Goal: Entertainment & Leisure: Consume media (video, audio)

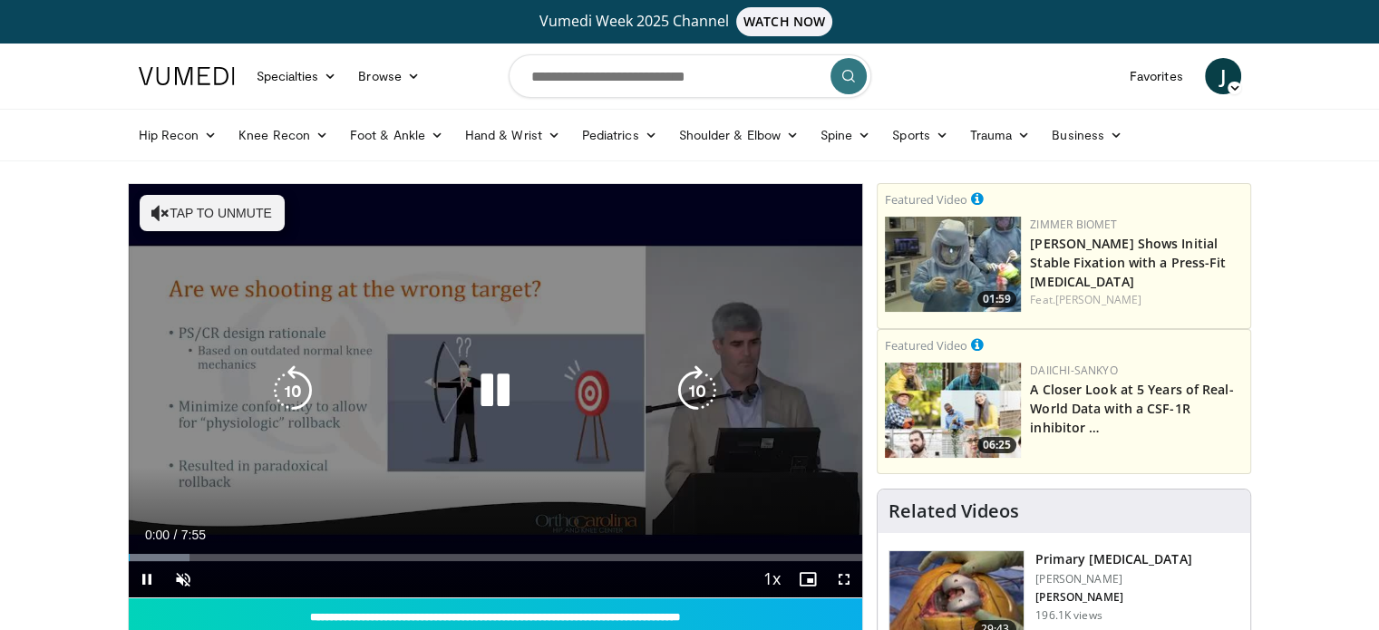
click at [225, 223] on button "Tap to unmute" at bounding box center [212, 213] width 145 height 36
click at [504, 393] on icon "Video Player" at bounding box center [495, 390] width 51 height 51
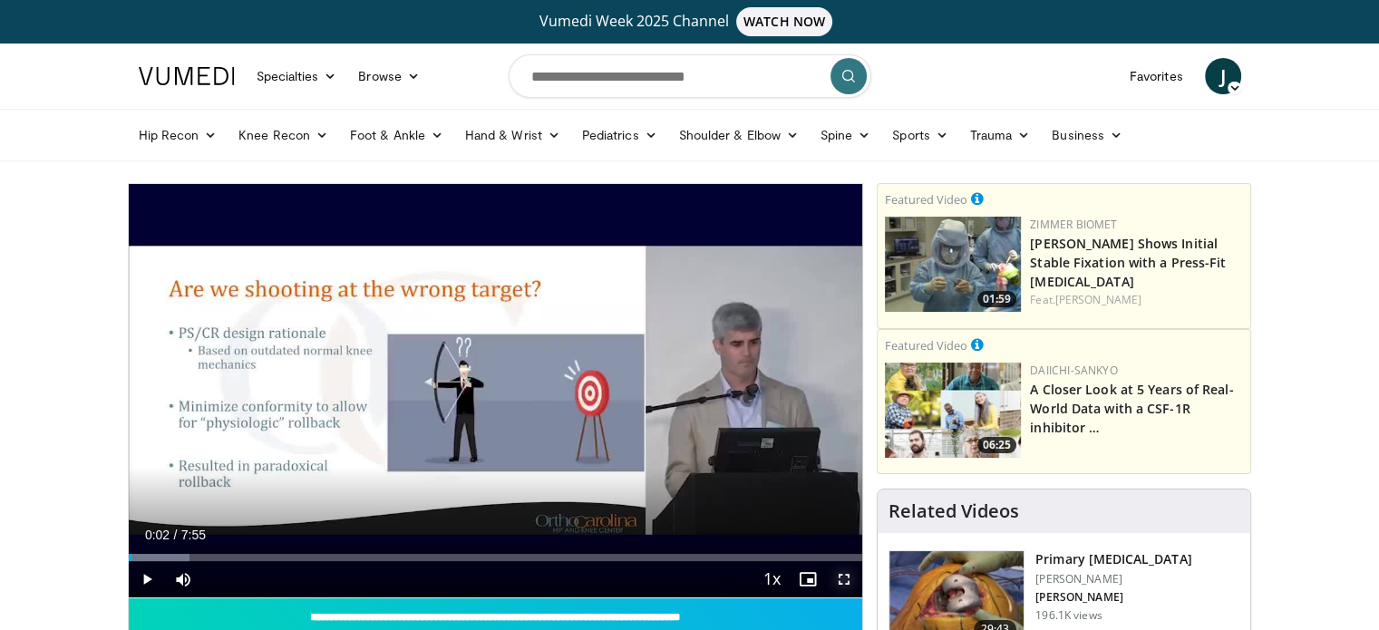
click at [849, 582] on span "Video Player" at bounding box center [844, 579] width 36 height 36
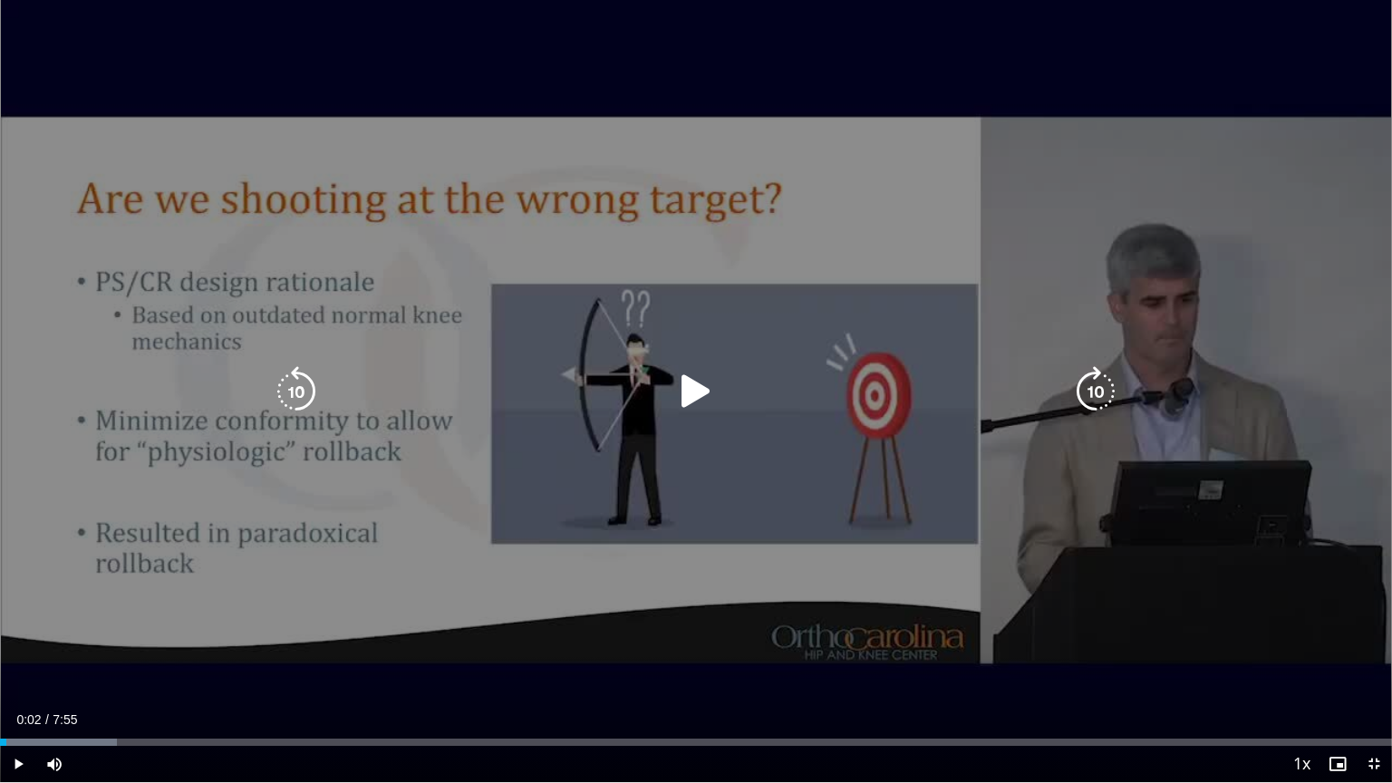
click at [705, 394] on icon "Video Player" at bounding box center [696, 391] width 51 height 51
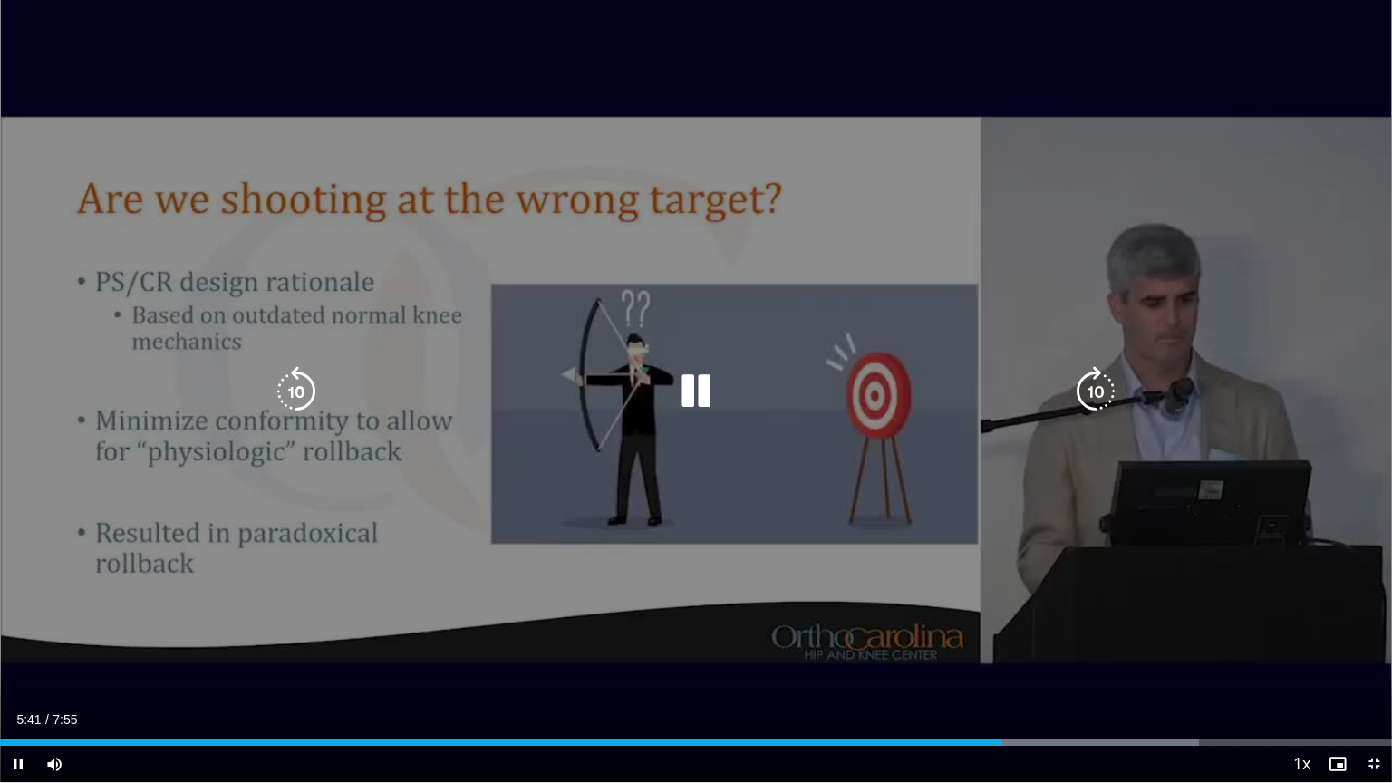
click at [689, 389] on icon "Video Player" at bounding box center [696, 391] width 51 height 51
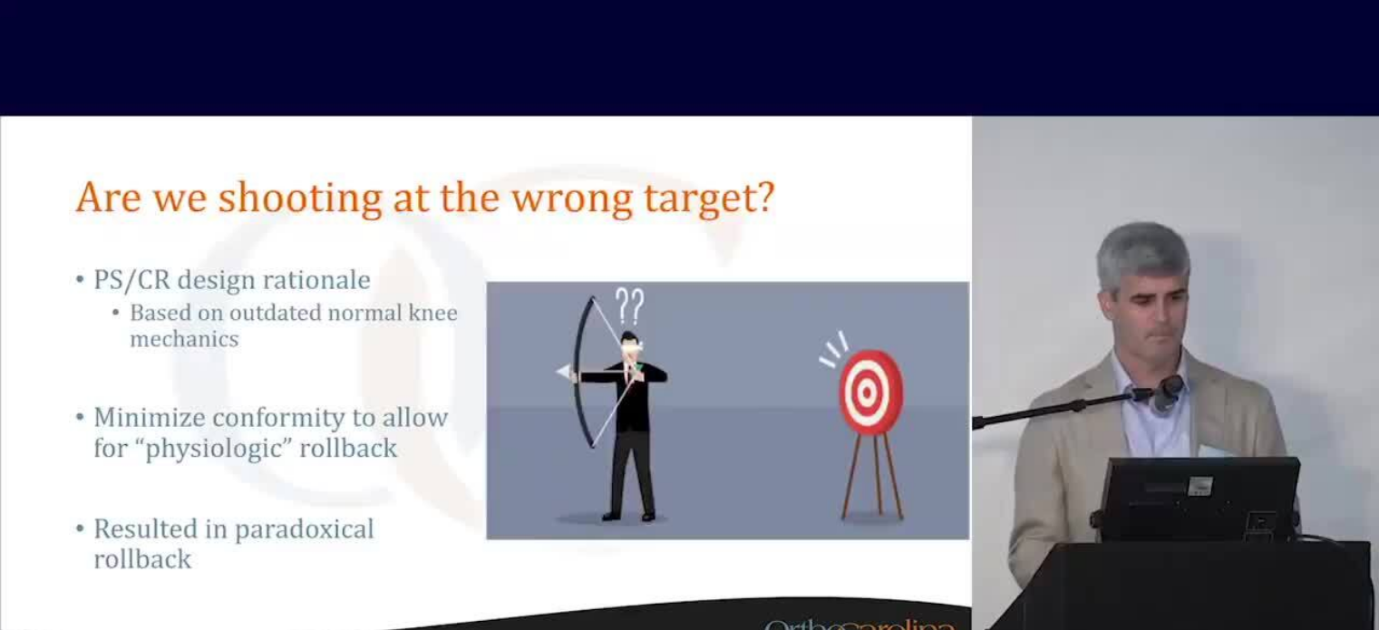
scroll to position [272, 0]
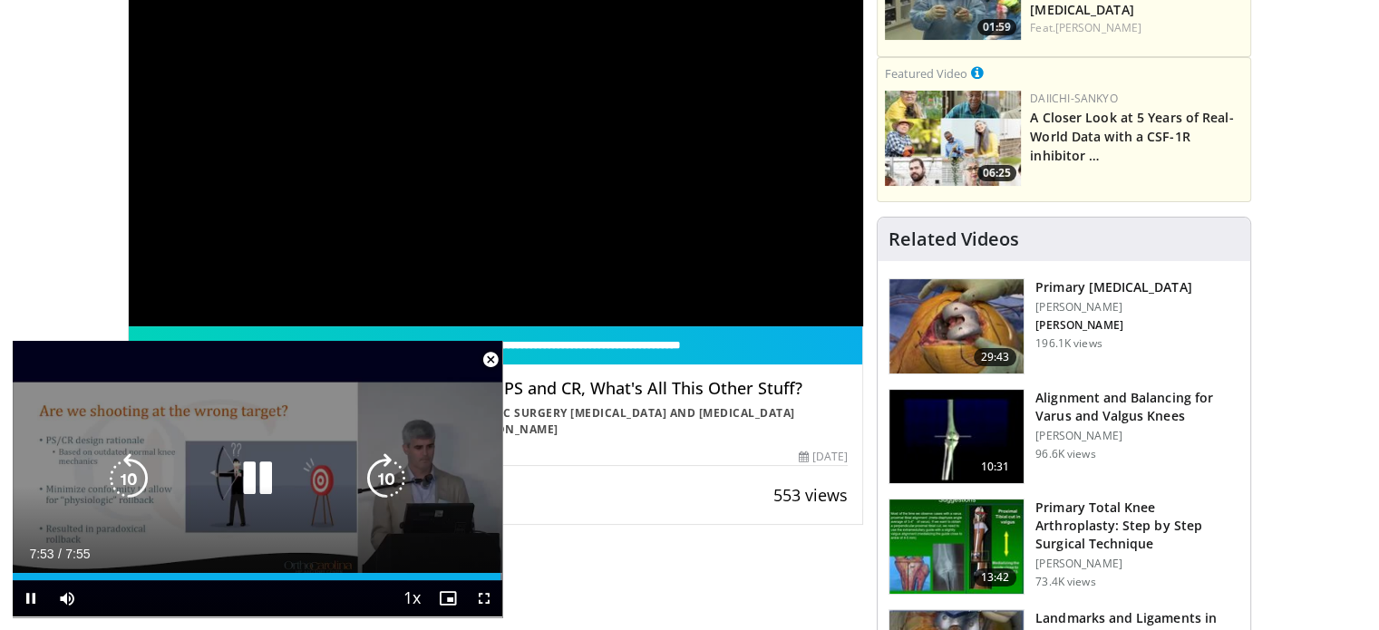
click at [254, 478] on icon "Video Player" at bounding box center [257, 478] width 51 height 51
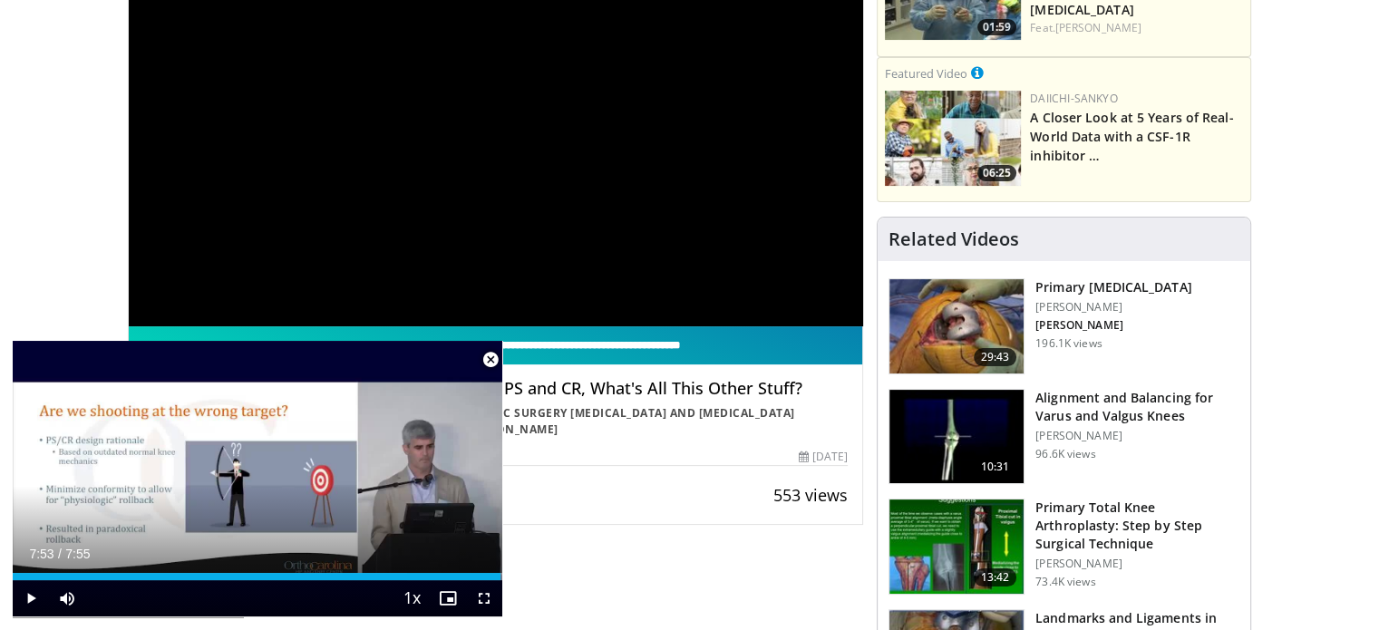
click at [490, 352] on span "Video Player" at bounding box center [490, 360] width 36 height 36
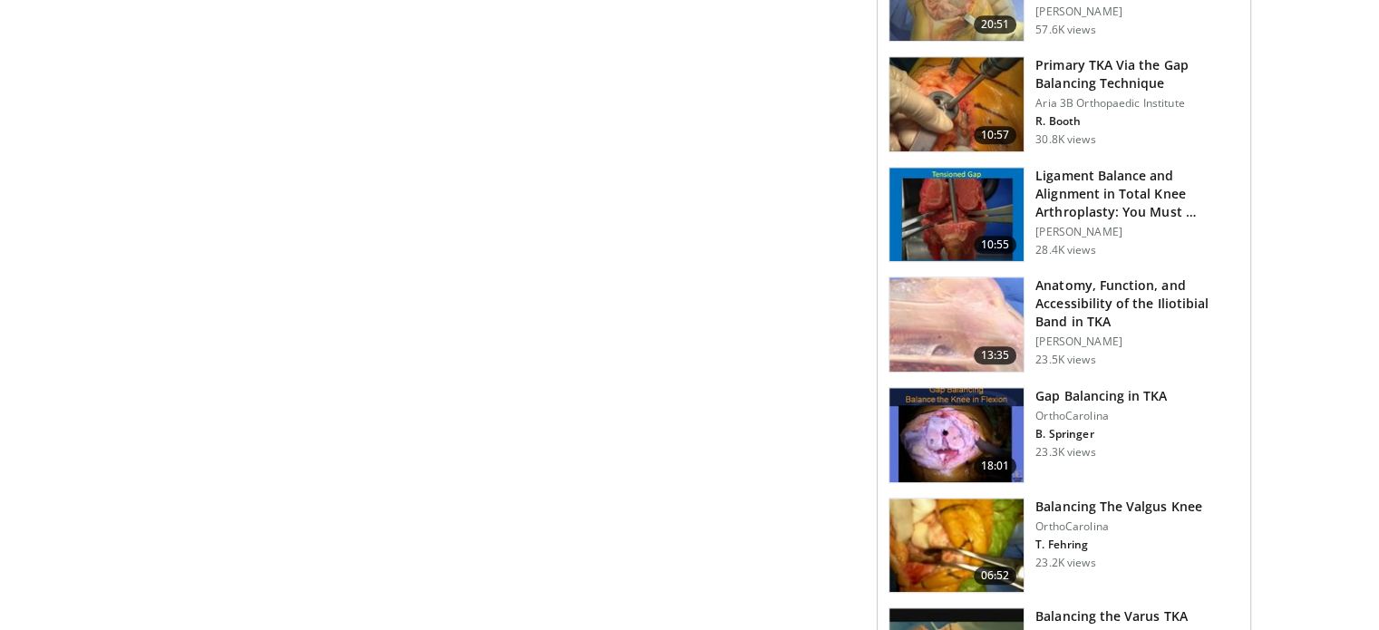
scroll to position [1088, 0]
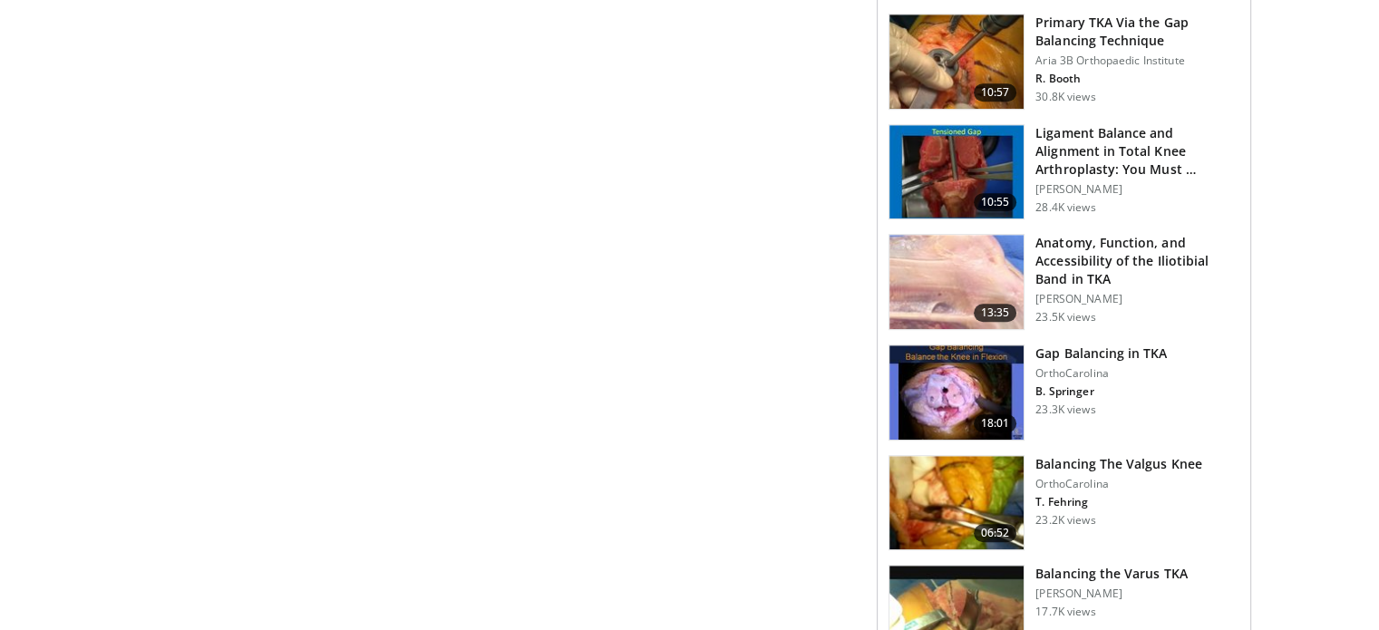
click at [959, 489] on img at bounding box center [956, 503] width 134 height 94
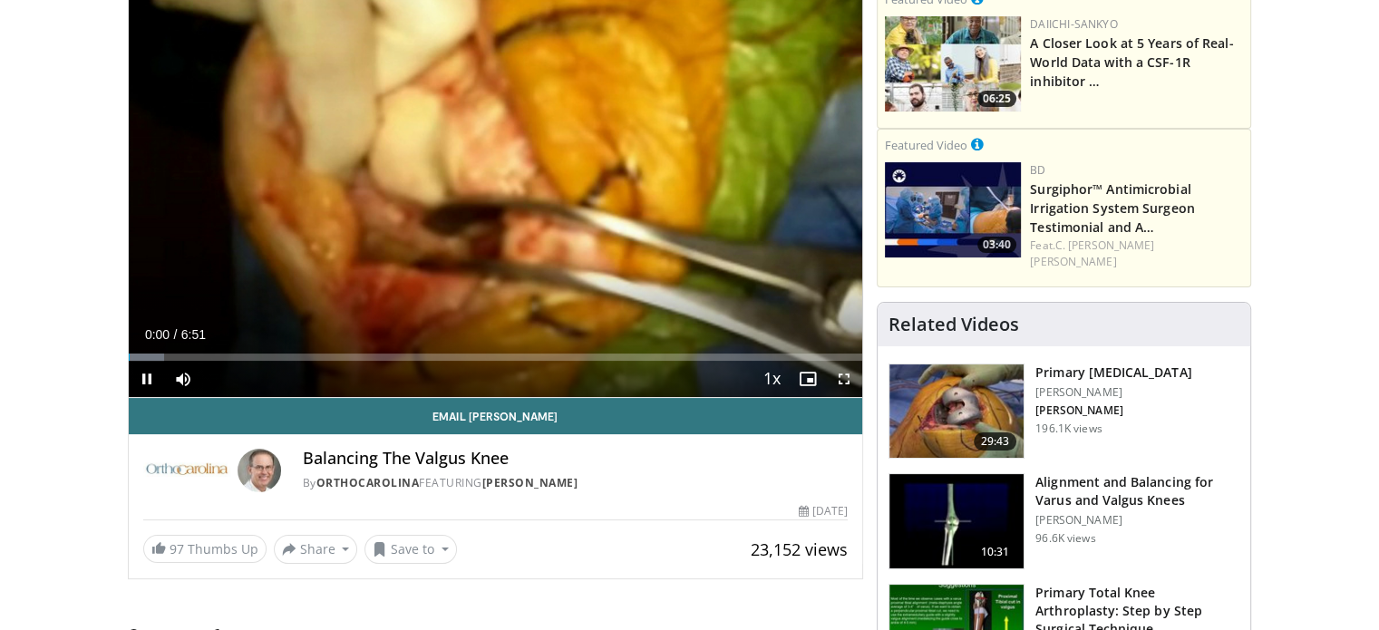
scroll to position [181, 0]
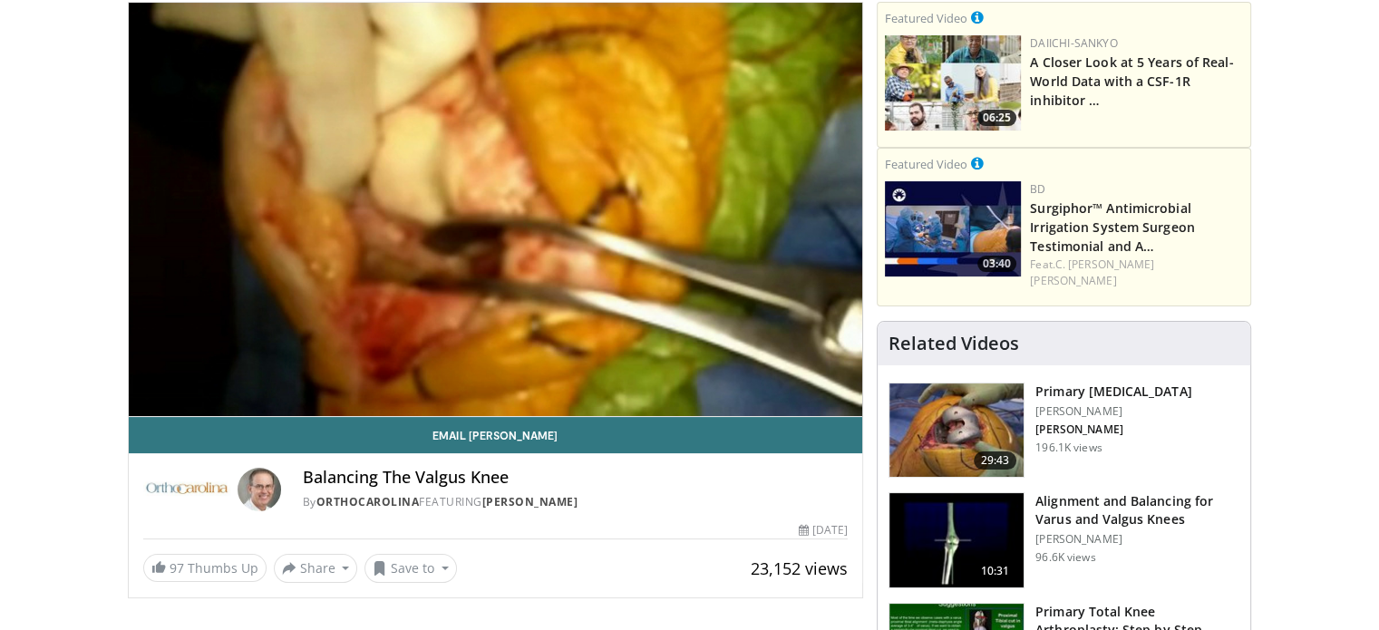
click at [845, 394] on div "10 seconds Tap to unmute" at bounding box center [496, 209] width 734 height 413
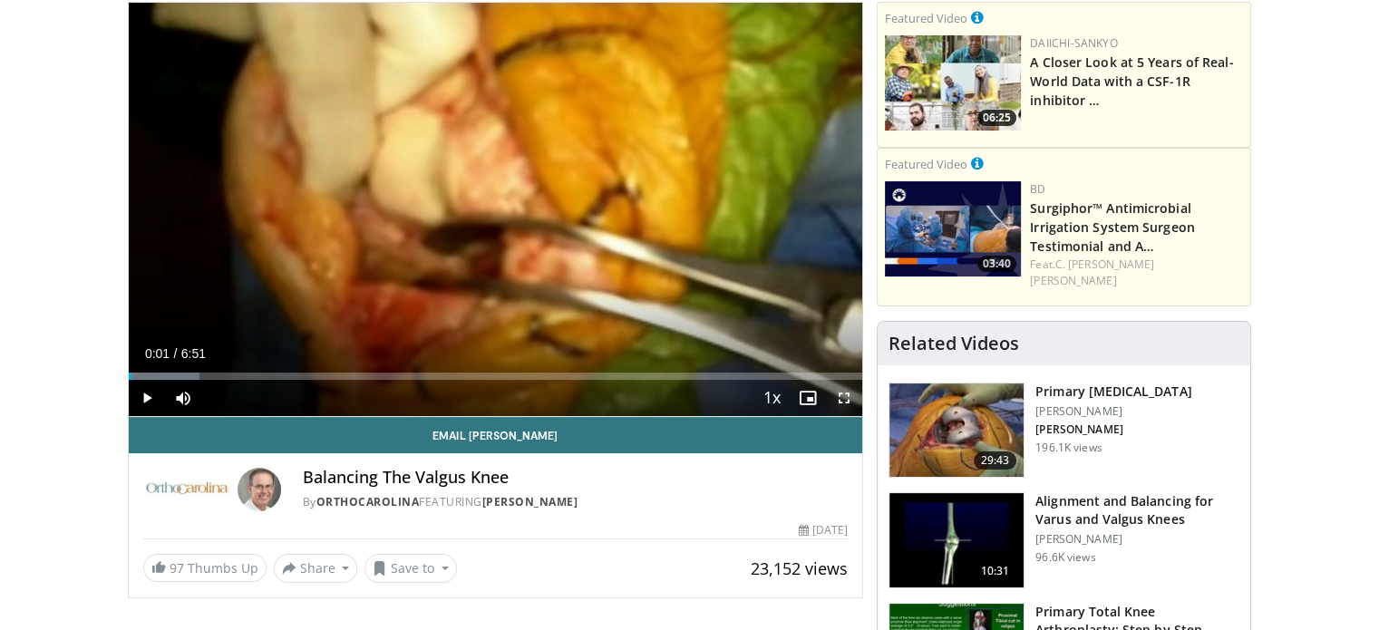
click at [841, 391] on span "Video Player" at bounding box center [844, 398] width 36 height 36
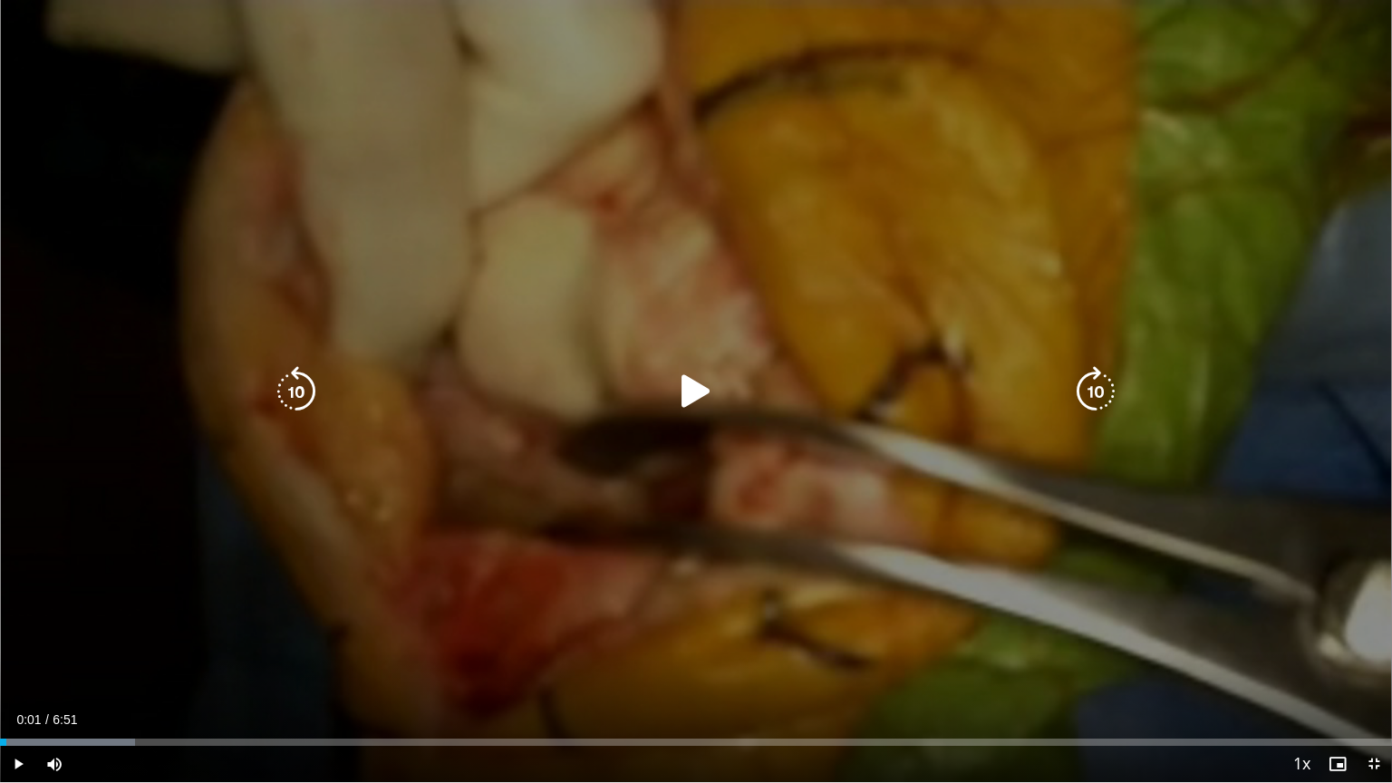
click at [841, 501] on div "10 seconds Tap to unmute" at bounding box center [696, 391] width 1392 height 782
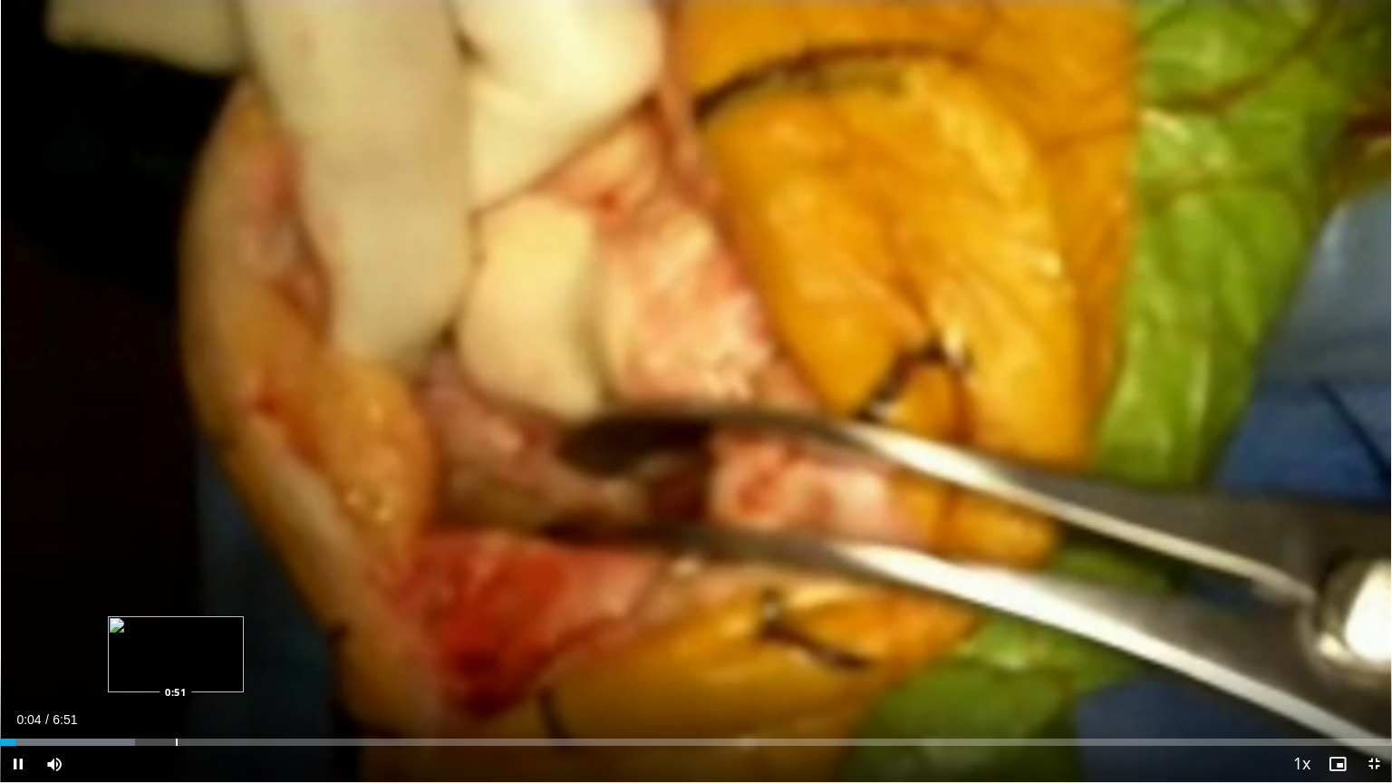
click at [176, 629] on div "Progress Bar" at bounding box center [177, 742] width 2 height 7
click at [95, 629] on div "Loaded : 21.87% 0:55 0:29" at bounding box center [696, 737] width 1392 height 17
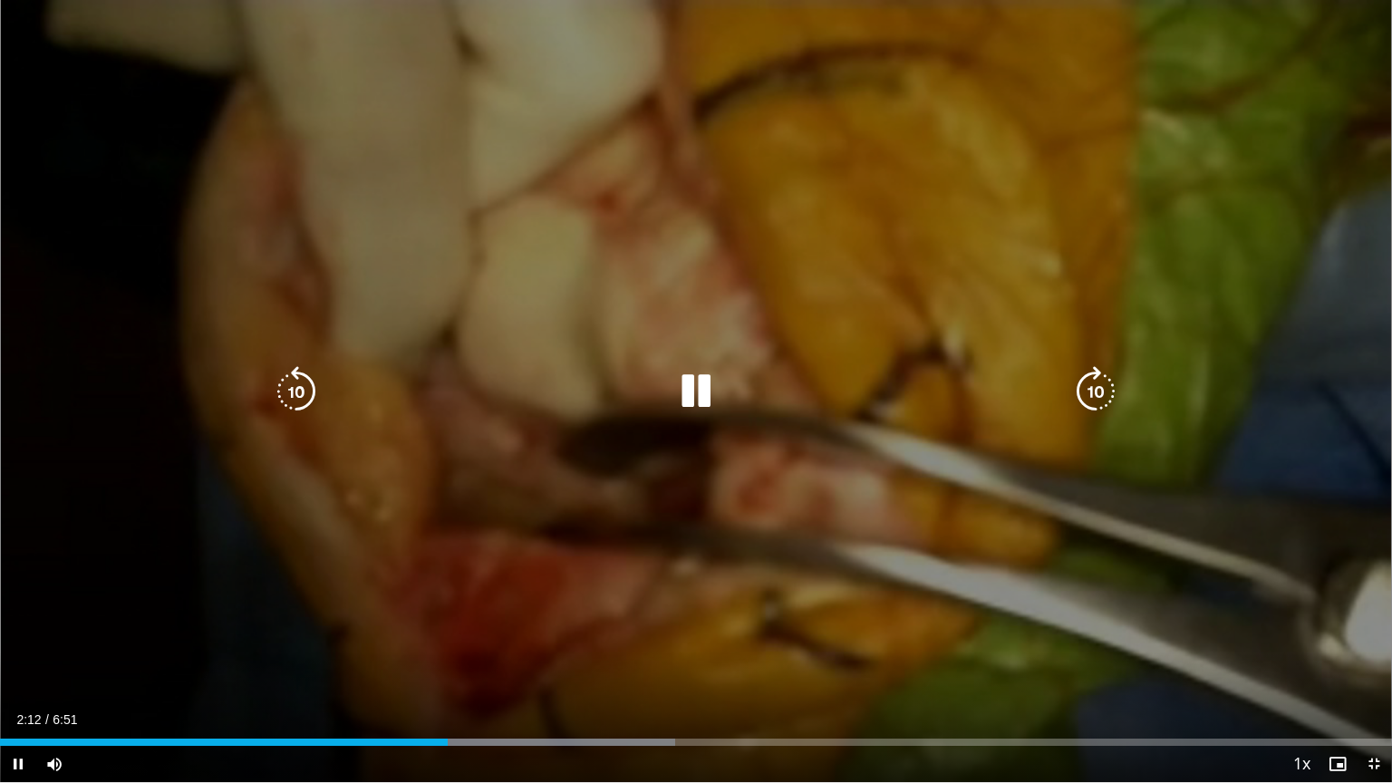
click at [693, 383] on icon "Video Player" at bounding box center [696, 391] width 51 height 51
click at [705, 385] on icon "Video Player" at bounding box center [696, 391] width 51 height 51
click at [720, 387] on icon "Video Player" at bounding box center [696, 391] width 51 height 51
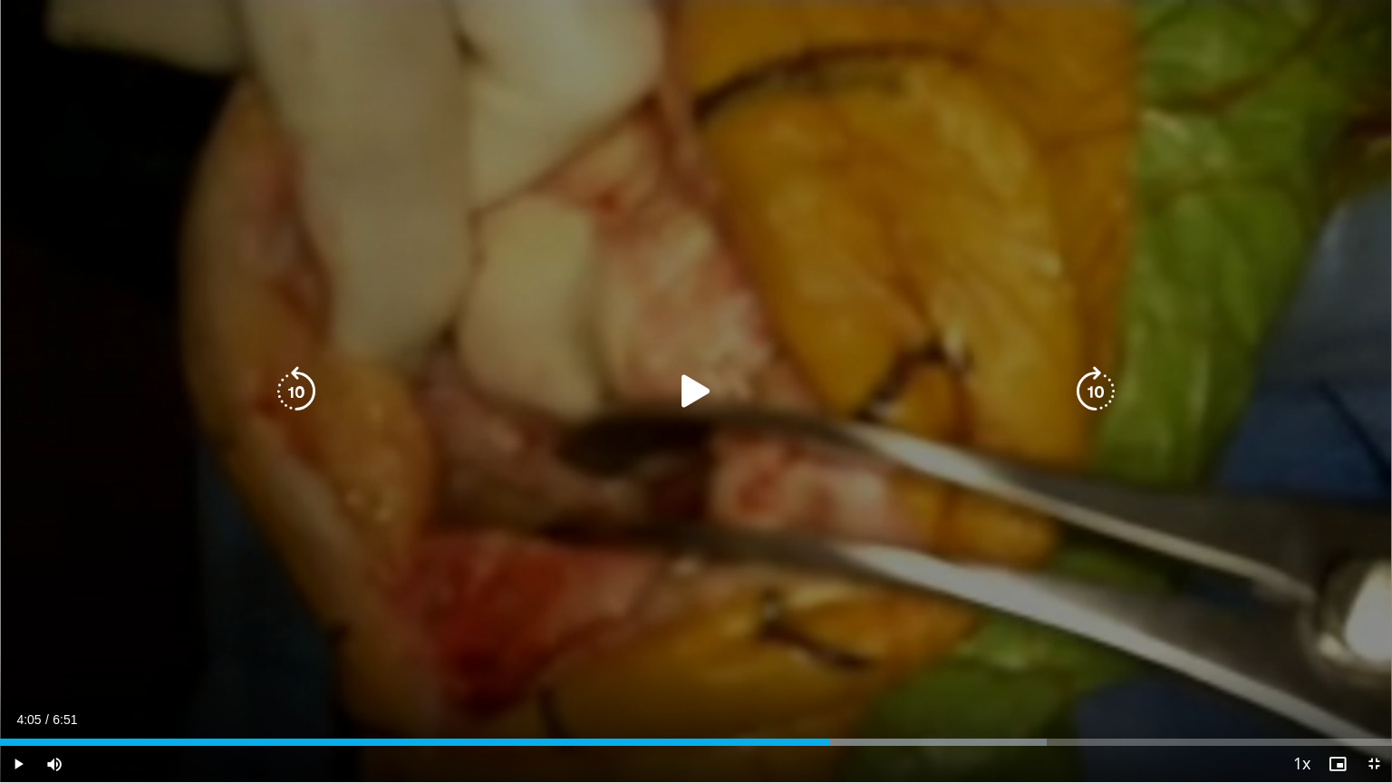
click at [697, 387] on icon "Video Player" at bounding box center [696, 391] width 51 height 51
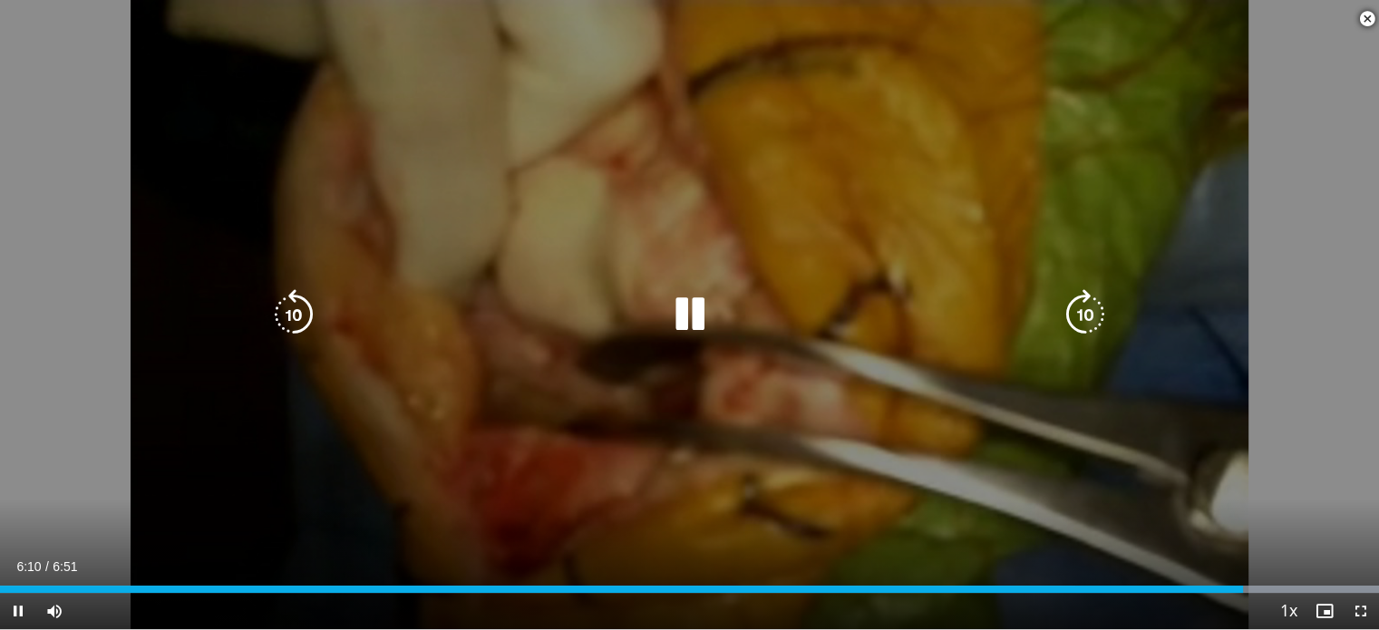
scroll to position [816, 0]
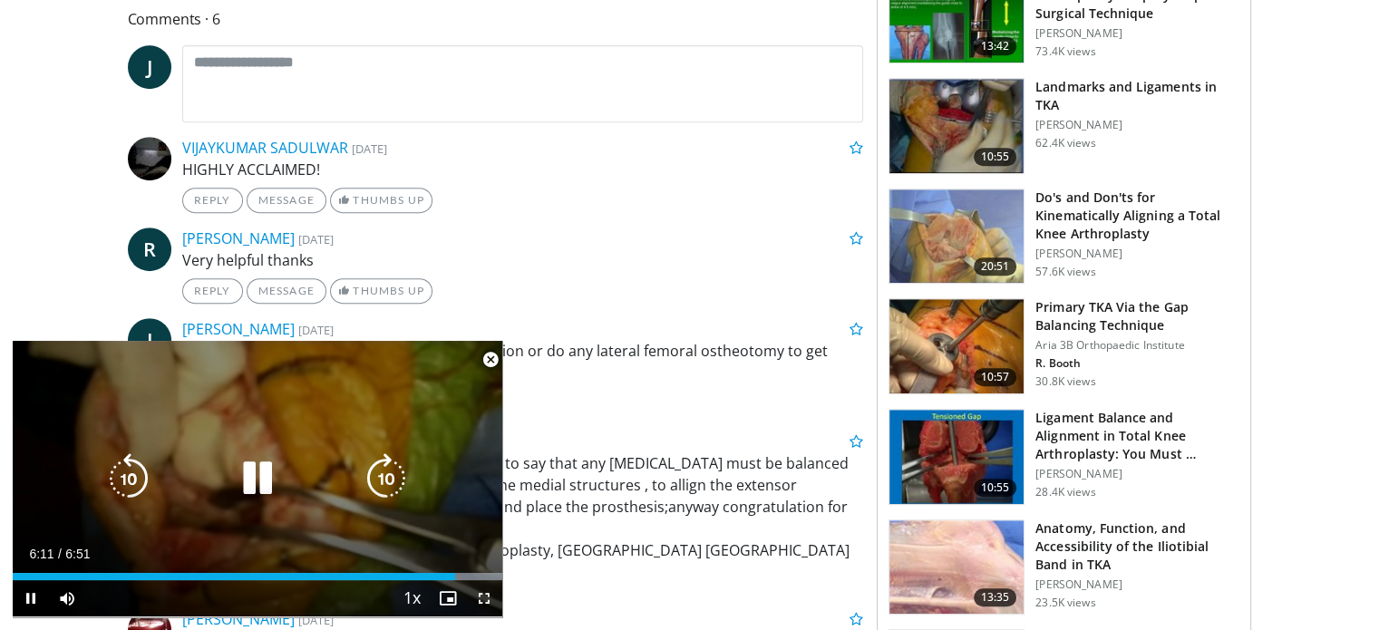
click at [259, 488] on icon "Video Player" at bounding box center [257, 478] width 51 height 51
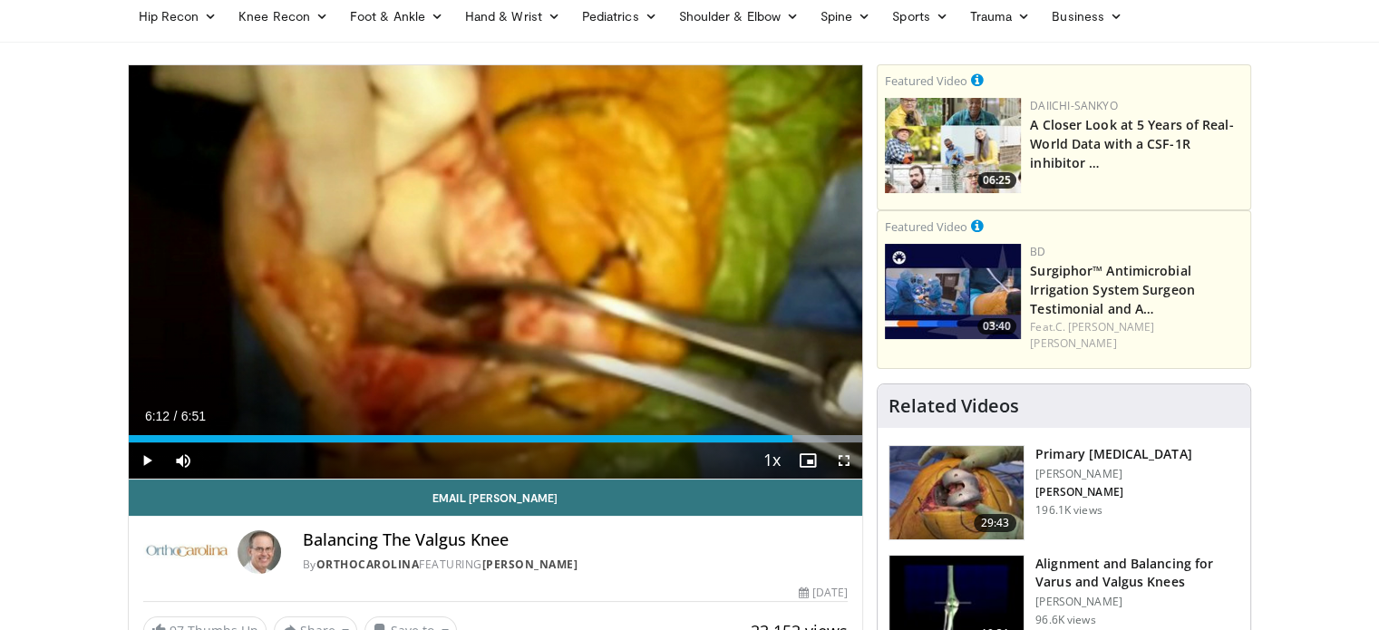
scroll to position [91, 0]
